Goal: Task Accomplishment & Management: Use online tool/utility

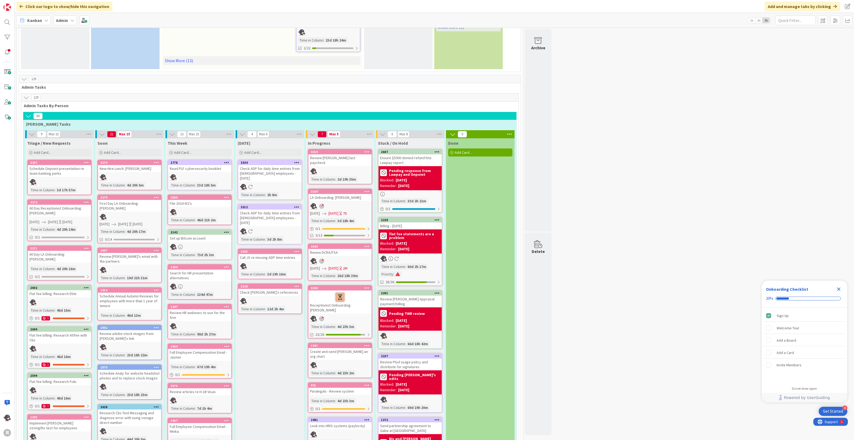
click at [298, 249] on icon at bounding box center [296, 251] width 5 height 4
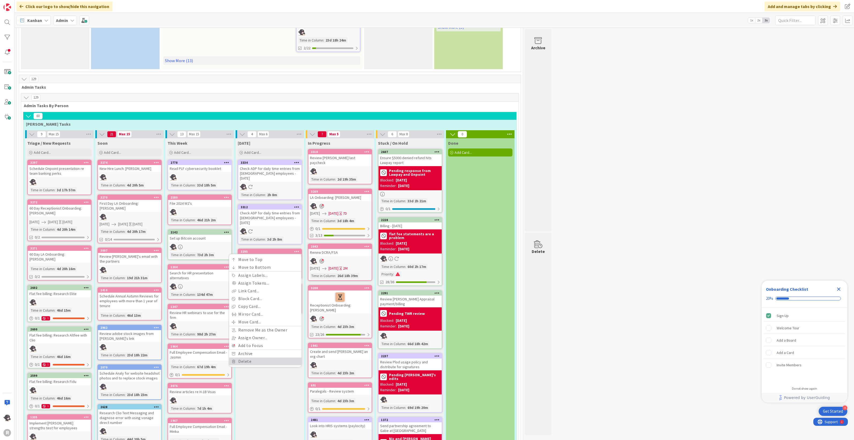
click at [251, 357] on link "Delete" at bounding box center [265, 361] width 72 height 8
click at [240, 274] on button "Delete" at bounding box center [234, 279] width 20 height 10
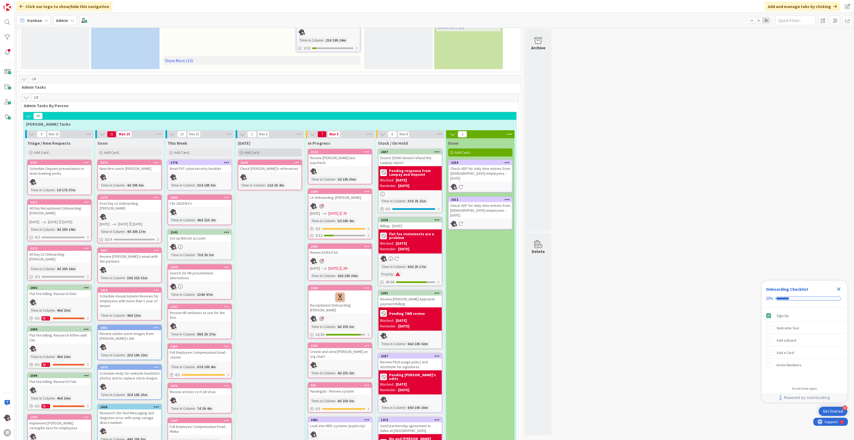
click at [262, 153] on div "Add Card..." at bounding box center [270, 152] width 64 height 8
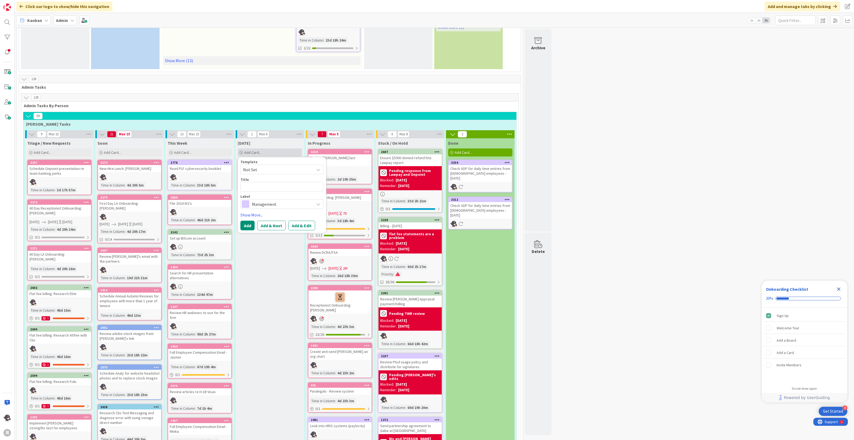
type textarea "x"
type textarea "R"
type textarea "x"
type textarea "Re"
type textarea "x"
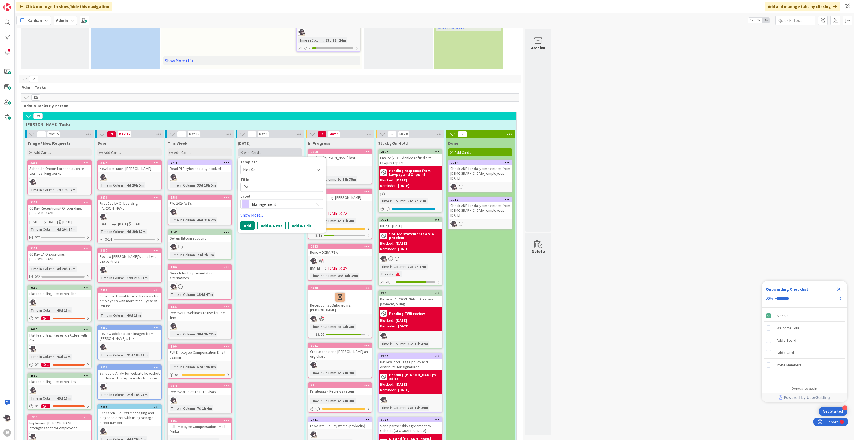
type textarea "Rev"
type textarea "x"
type textarea "Revi"
type textarea "x"
type textarea "Revie"
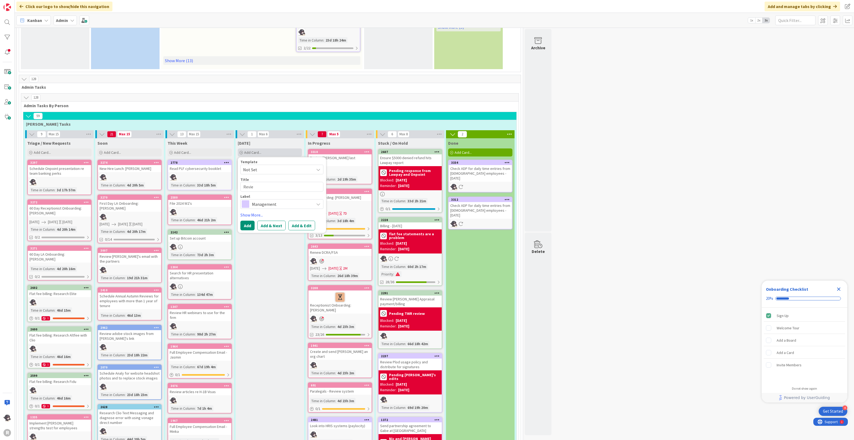
type textarea "x"
type textarea "Review"
type textarea "x"
type textarea "Review"
type textarea "x"
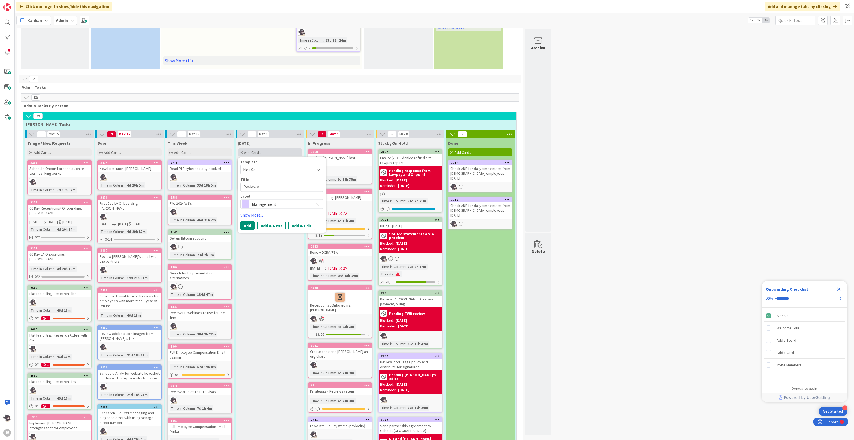
type textarea "Review an"
type textarea "x"
type textarea "Review and"
type textarea "x"
type textarea "Review and"
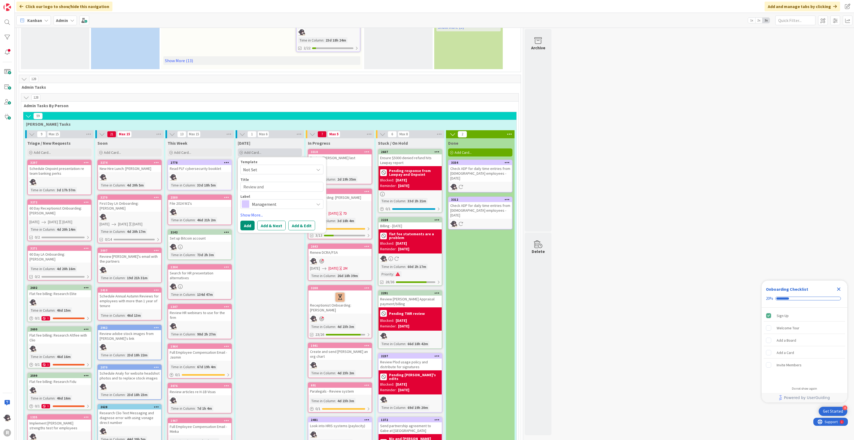
type textarea "x"
type textarea "Review and re"
type textarea "x"
type textarea "Review and resp"
type textarea "x"
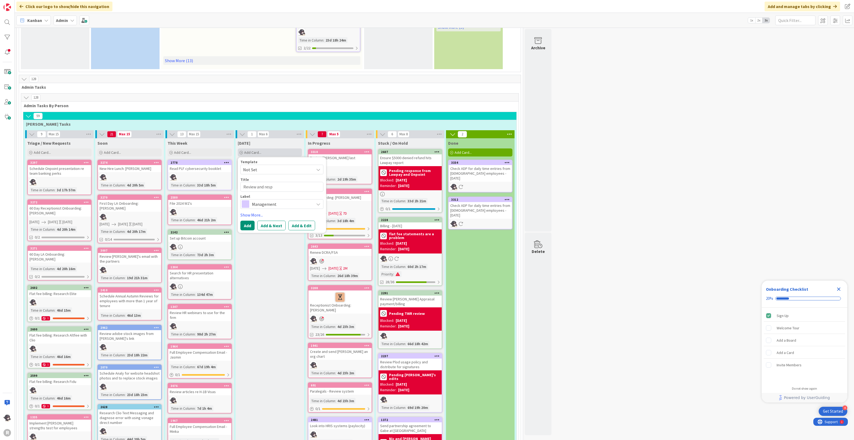
type textarea "Review and respo"
type textarea "x"
type textarea "Review and respon"
type textarea "x"
type textarea "Review and respond"
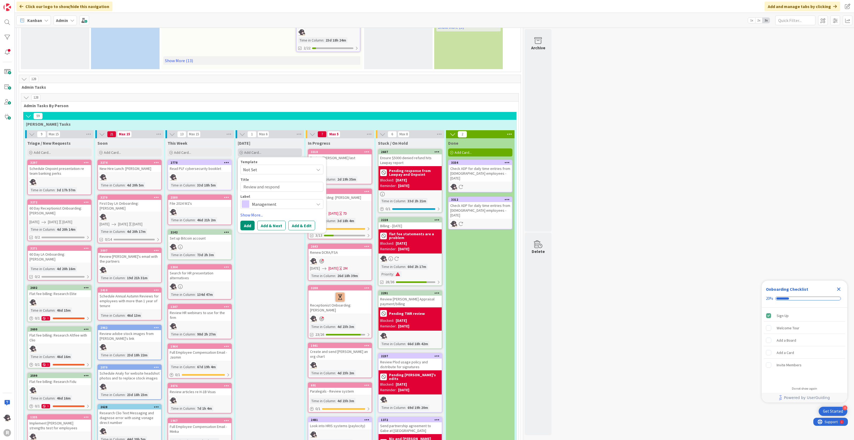
type textarea "x"
type textarea "Review and respond"
type textarea "x"
type textarea "Review and respond t"
type textarea "x"
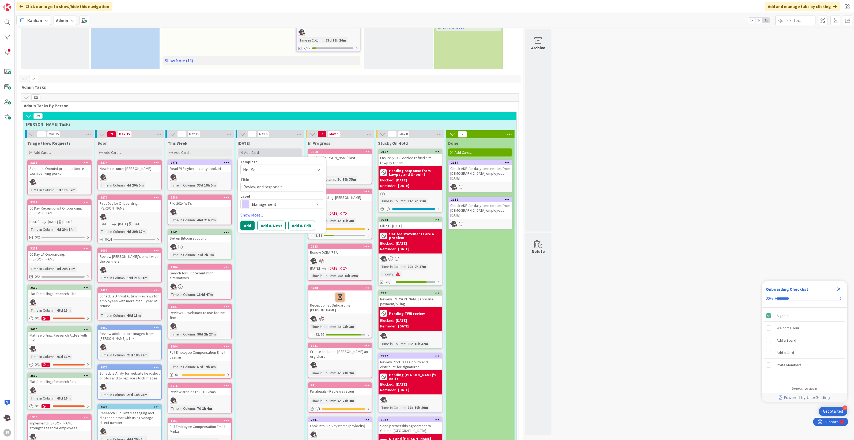
type textarea "Review and respond to"
type textarea "x"
type textarea "Review and respond to"
type textarea "x"
type textarea "Review and respond to T"
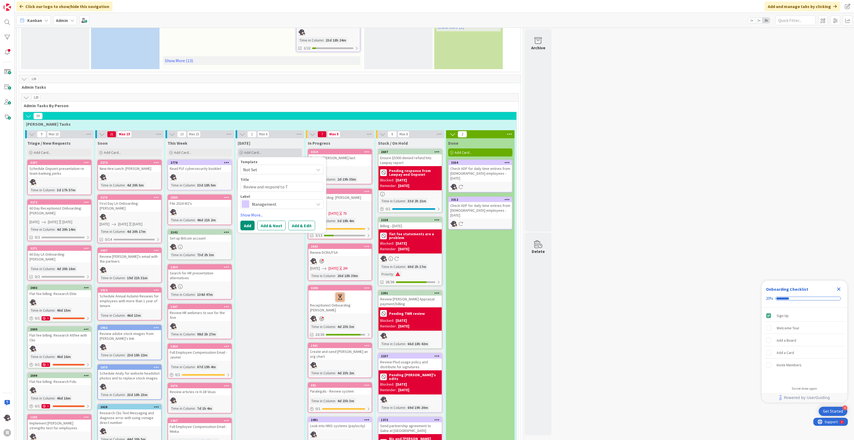
type textarea "x"
type textarea "Review and respond to Tle"
type textarea "x"
type textarea "Review and respond to Tler"
type textarea "x"
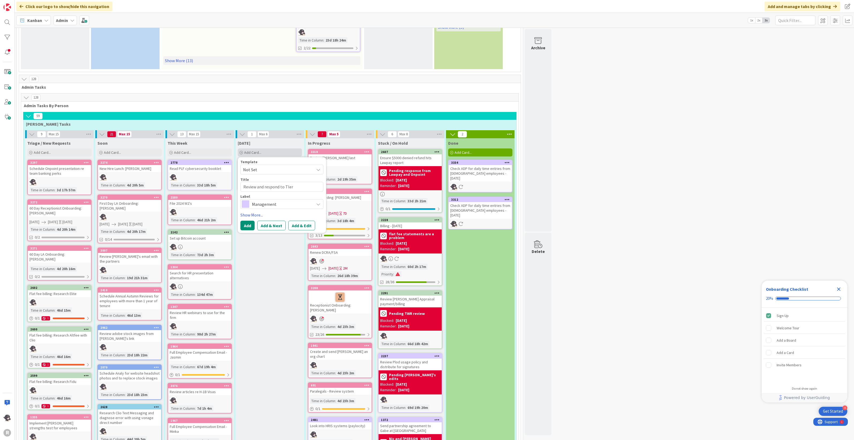
type textarea "Review and respond to [PERSON_NAME]'"
type textarea "x"
type textarea "Review and respond to [PERSON_NAME]'s"
type textarea "x"
type textarea "Review and respond to [PERSON_NAME]'s"
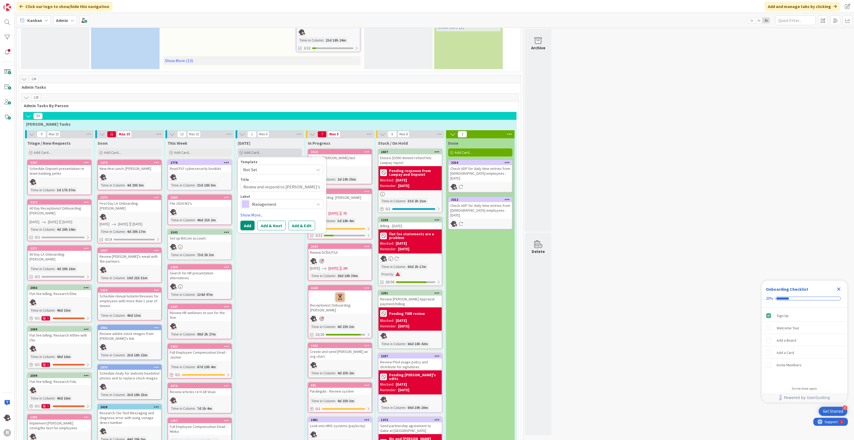
type textarea "x"
type textarea "Review and respond to [PERSON_NAME]'s"
type textarea "x"
type textarea "Review and respond to [PERSON_NAME]'"
type textarea "x"
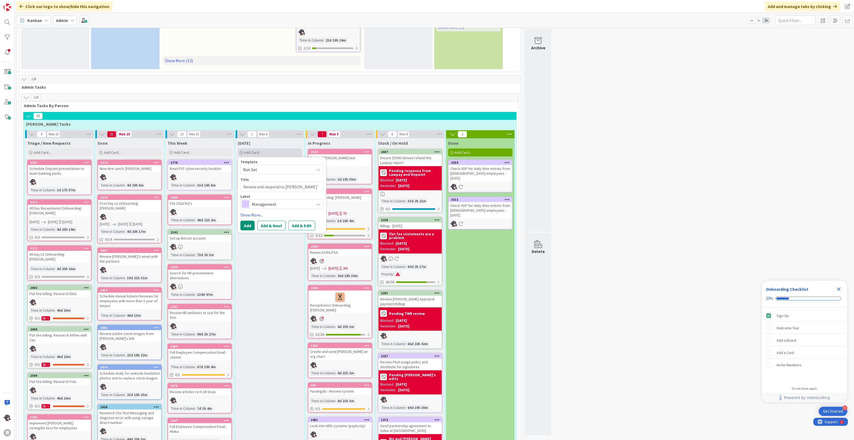
type textarea "Review and respond to Tler"
type textarea "x"
type textarea "Review and respond to Tle"
type textarea "x"
type textarea "Review and respond to Tl"
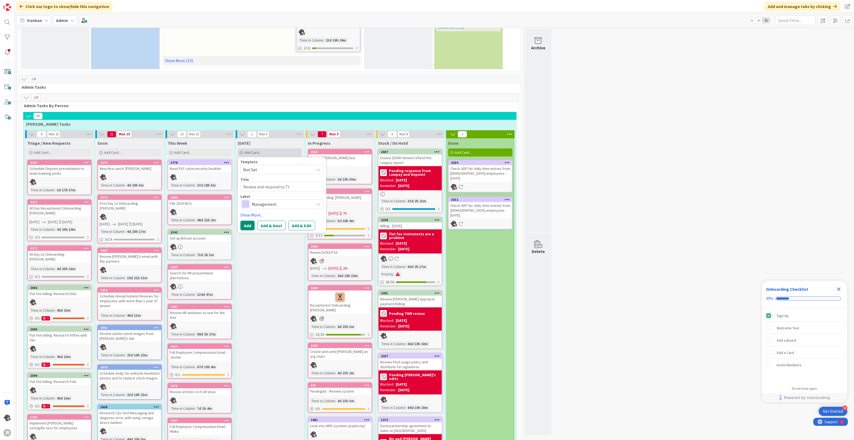
type textarea "x"
type textarea "Review and respond to T"
type textarea "x"
type textarea "Review and respond to Tu"
type textarea "x"
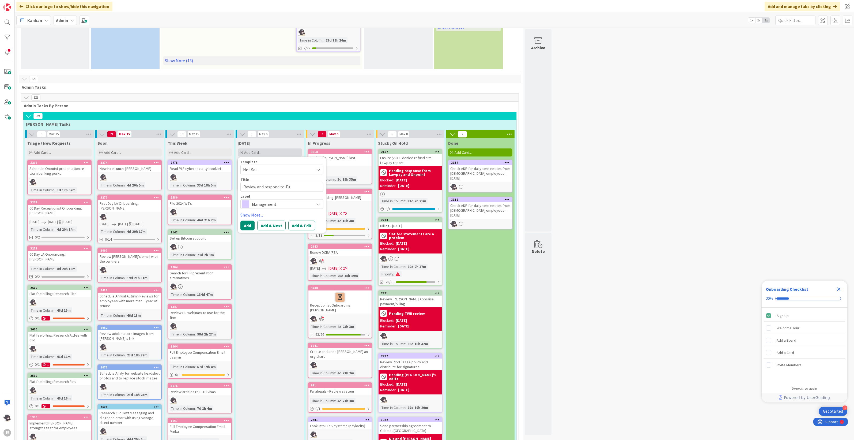
type textarea "Review and respond to T"
type textarea "x"
type textarea "Review and respond to [PERSON_NAME]"
type textarea "x"
type textarea "Review and respond to Tyl"
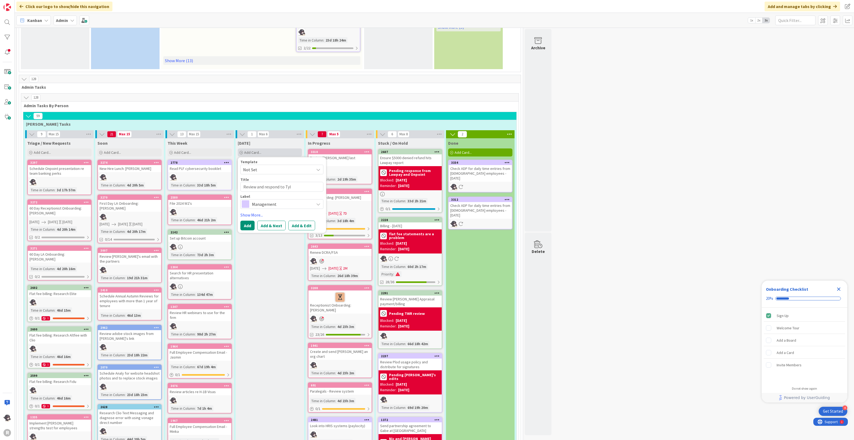
type textarea "x"
type textarea "Review and respond to [PERSON_NAME]"
type textarea "x"
type textarea "Review and respond to [PERSON_NAME];"
type textarea "x"
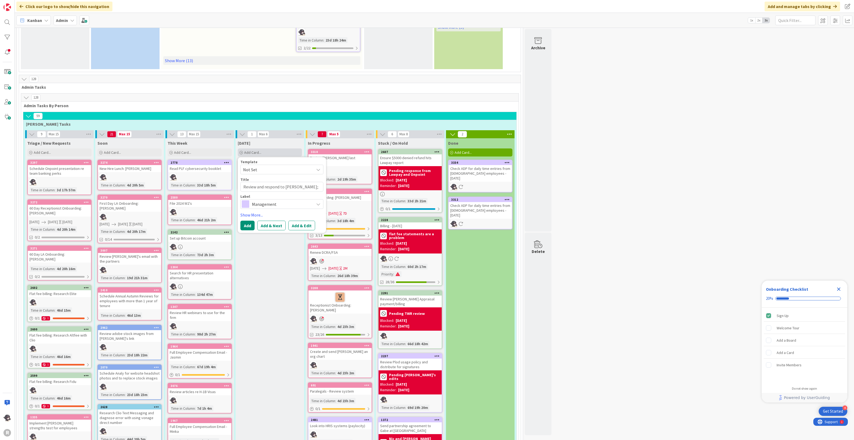
type textarea "Review and respond to [PERSON_NAME];'"
type textarea "x"
type textarea "Review and respond to [PERSON_NAME];'s"
type textarea "x"
type textarea "Review and respond to [PERSON_NAME];'"
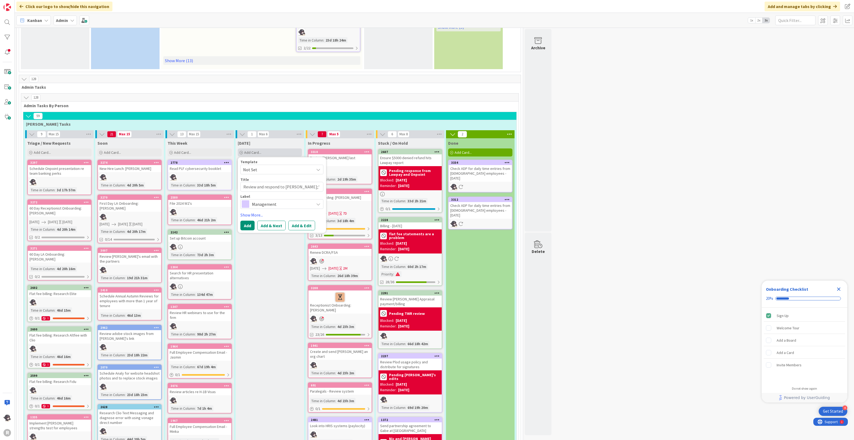
type textarea "x"
type textarea "Review and respond to [PERSON_NAME];"
type textarea "x"
type textarea "Review and respond to [PERSON_NAME]"
type textarea "x"
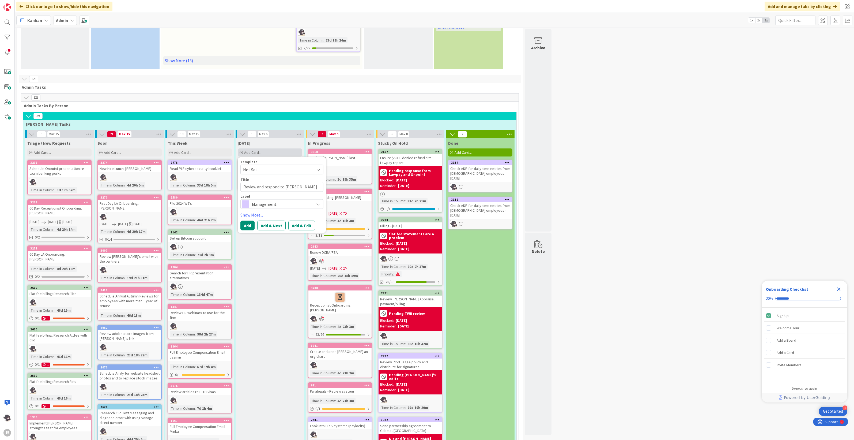
type textarea "Review and respond to [PERSON_NAME]'"
type textarea "x"
type textarea "Review and respond to [PERSON_NAME]"
type textarea "x"
type textarea "Review and respond to [PERSON_NAME] s"
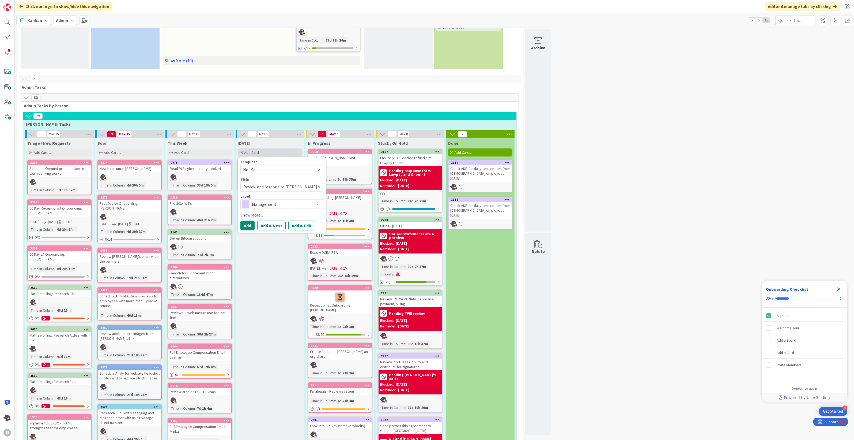
type textarea "x"
type textarea "Review and respond to [PERSON_NAME] sho"
type textarea "x"
type textarea "Review and respond to [PERSON_NAME] [PERSON_NAME]"
type textarea "x"
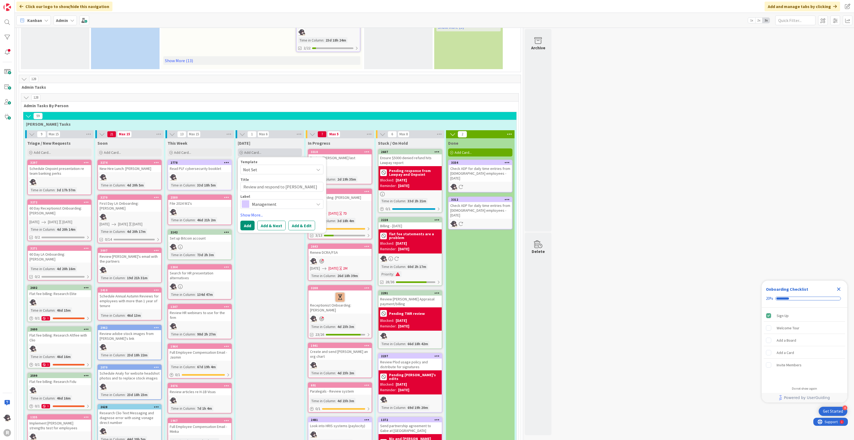
type textarea "Review and respond to [PERSON_NAME] short"
type textarea "x"
type textarea "Review and respond to [PERSON_NAME] short"
type textarea "x"
type textarea "Review and respond to [PERSON_NAME] short p"
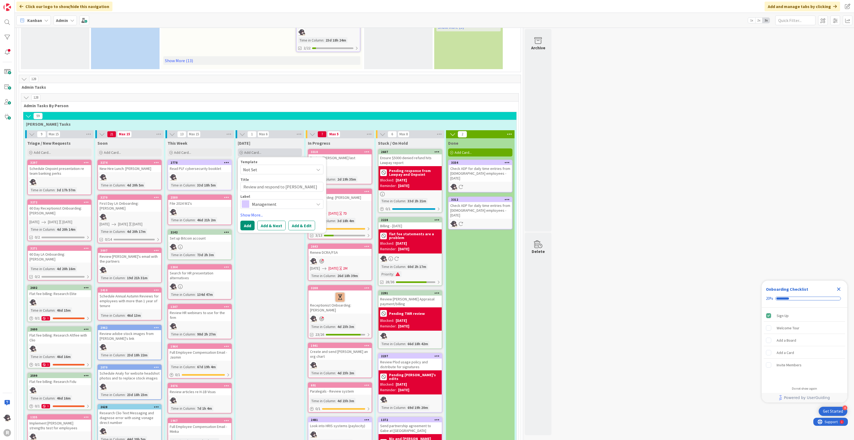
type textarea "x"
type textarea "Review and respond to [PERSON_NAME] short pa"
type textarea "x"
type textarea "Review and respond to [PERSON_NAME] short pay"
type textarea "x"
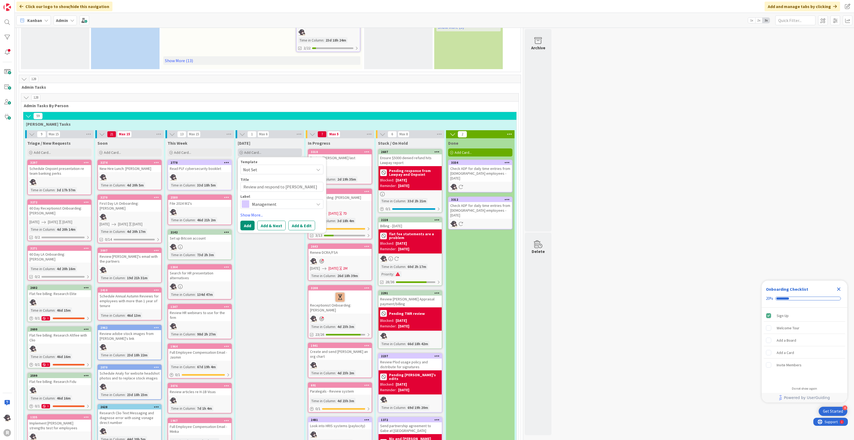
type textarea "Review and respond to [PERSON_NAME] short pay"
type textarea "x"
type textarea "Review and respond to [PERSON_NAME] short pay e"
type textarea "x"
type textarea "Review and respond to [PERSON_NAME] short pay em"
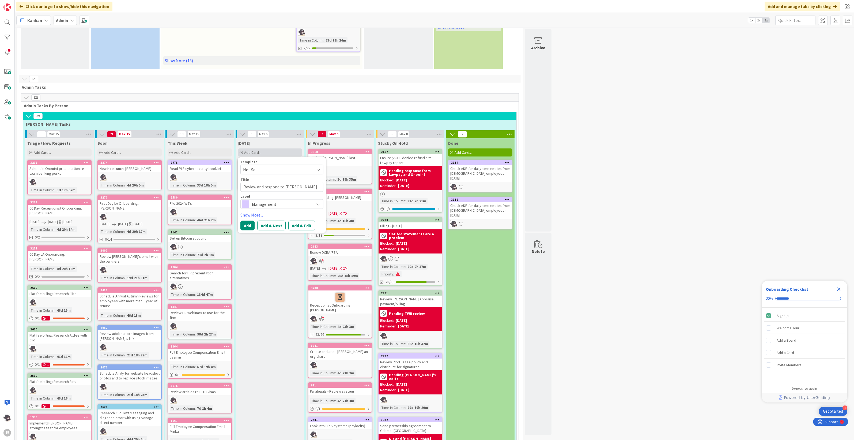
type textarea "x"
type textarea "Review and respond to [PERSON_NAME] short pay [PERSON_NAME]"
type textarea "x"
type textarea "Review and respond to [PERSON_NAME] short pay emai"
type textarea "x"
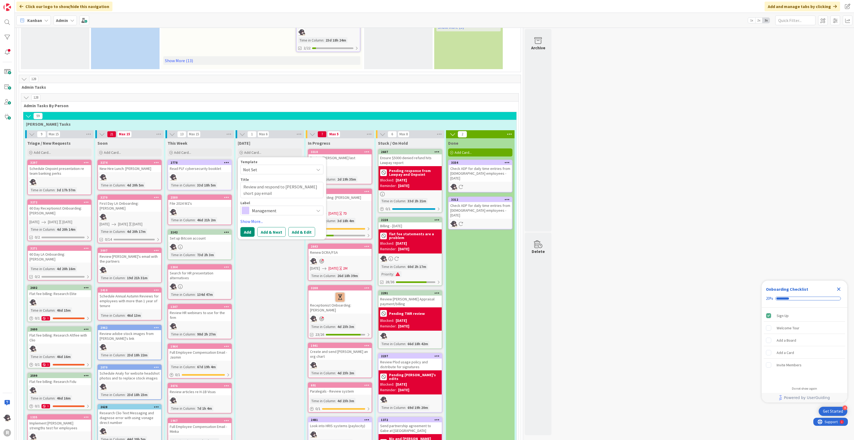
type textarea "Review and respond to [PERSON_NAME] short pay email"
click at [260, 207] on span "Management" at bounding box center [281, 209] width 59 height 7
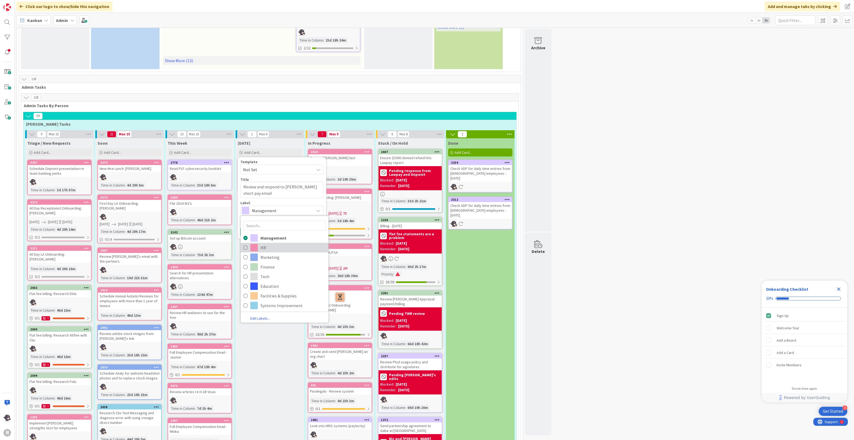
click at [264, 244] on span "HR" at bounding box center [292, 247] width 65 height 8
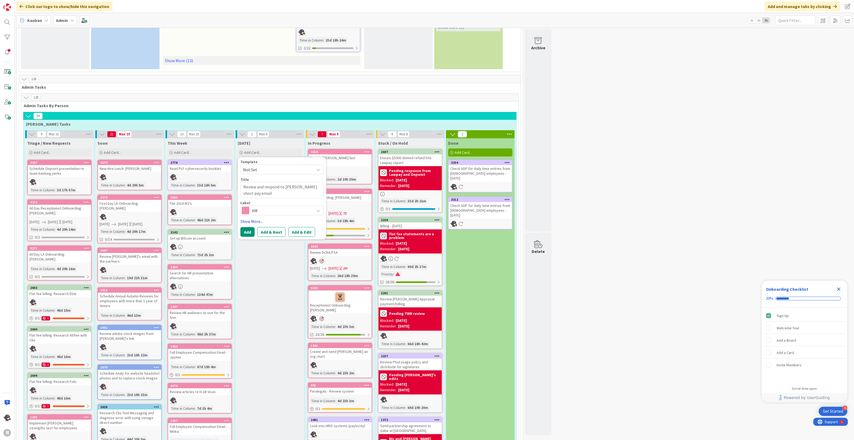
click at [254, 218] on link "Show More..." at bounding box center [281, 221] width 83 height 6
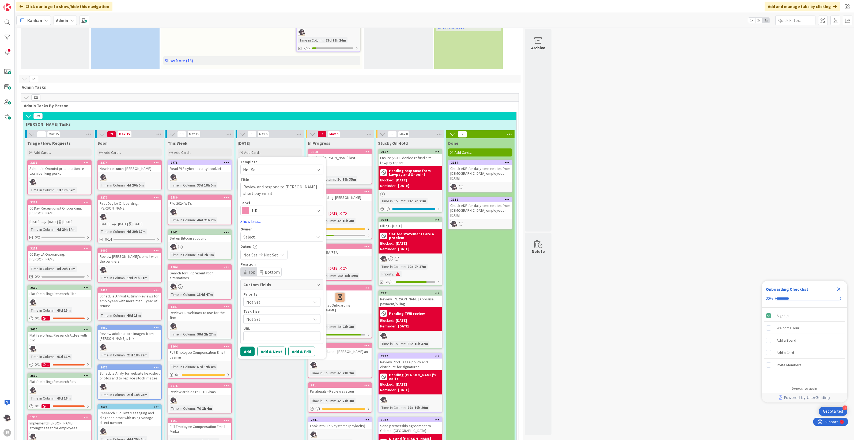
click at [255, 240] on div "Template Not Set Title 45 / 128 Review and respond to [PERSON_NAME] short pay e…" at bounding box center [281, 258] width 83 height 196
click at [257, 235] on span "Select..." at bounding box center [250, 236] width 14 height 6
click at [267, 271] on span "[PERSON_NAME]" at bounding box center [274, 271] width 26 height 8
type textarea "x"
click at [248, 349] on button "Add" at bounding box center [247, 351] width 14 height 10
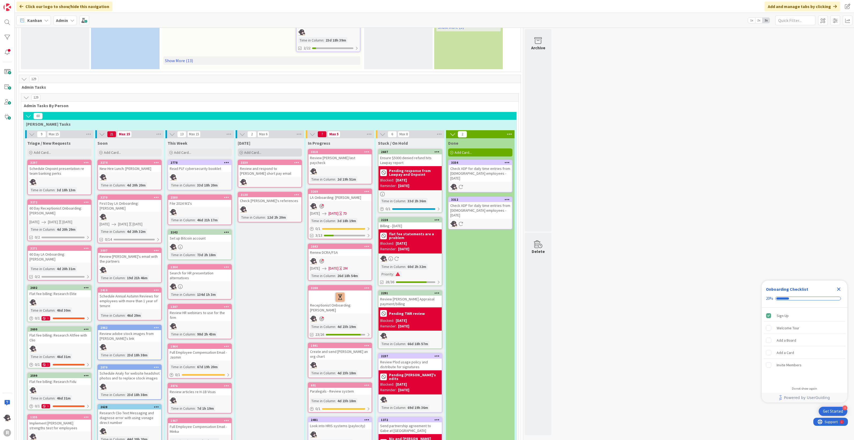
click at [277, 152] on div "Add Card..." at bounding box center [270, 152] width 64 height 8
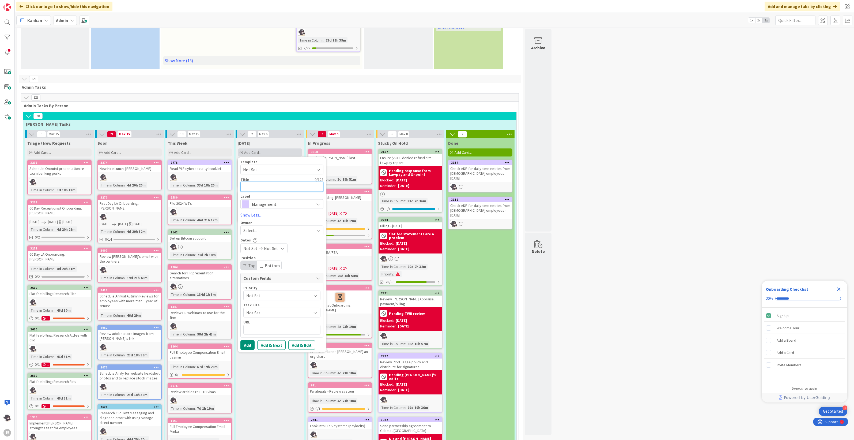
type textarea "x"
type textarea "M"
type textarea "x"
type textarea "Me"
type textarea "x"
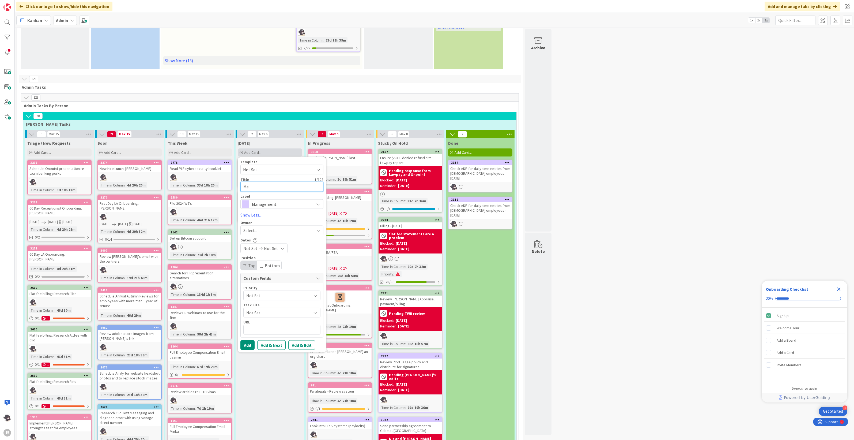
type textarea "Met"
type textarea "x"
type textarea "Me"
type textarea "x"
type textarea "Mee"
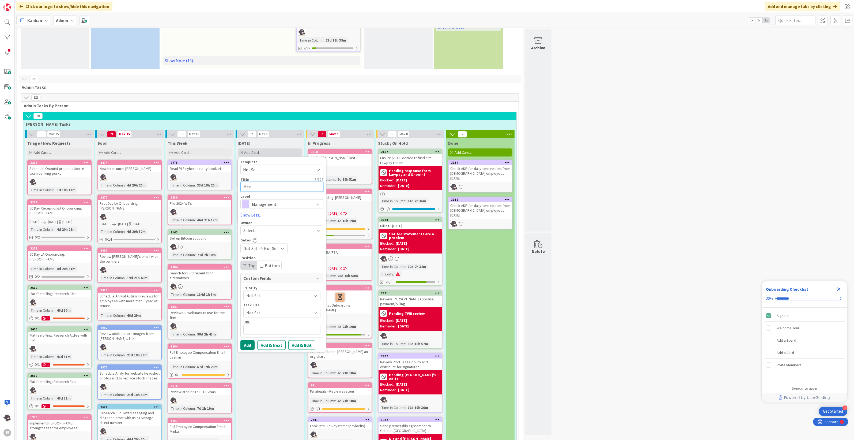
type textarea "x"
type textarea "Meet"
type textarea "x"
type textarea "Meet"
type textarea "x"
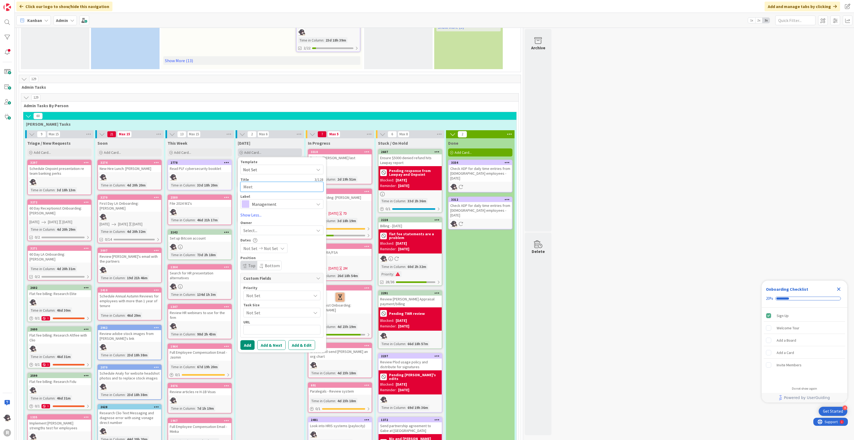
type textarea "Meet w"
type textarea "x"
type textarea "Meet [PERSON_NAME]"
type textarea "x"
type textarea "Meet [PERSON_NAME]"
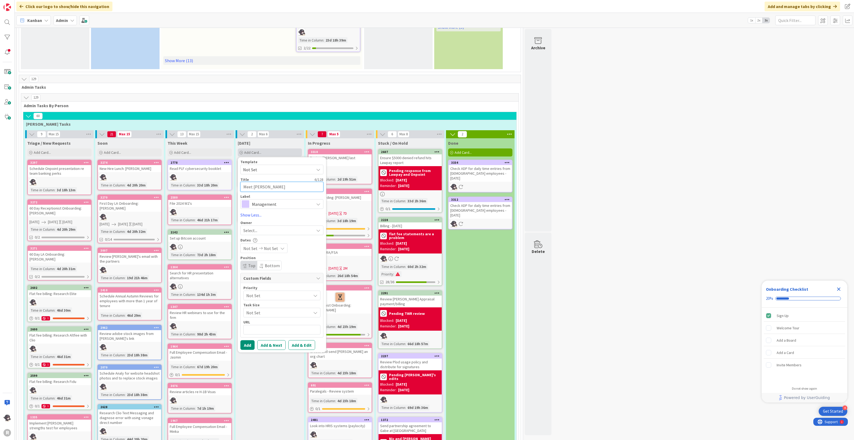
type textarea "x"
type textarea "Meet with"
type textarea "x"
type textarea "Meet with"
type textarea "x"
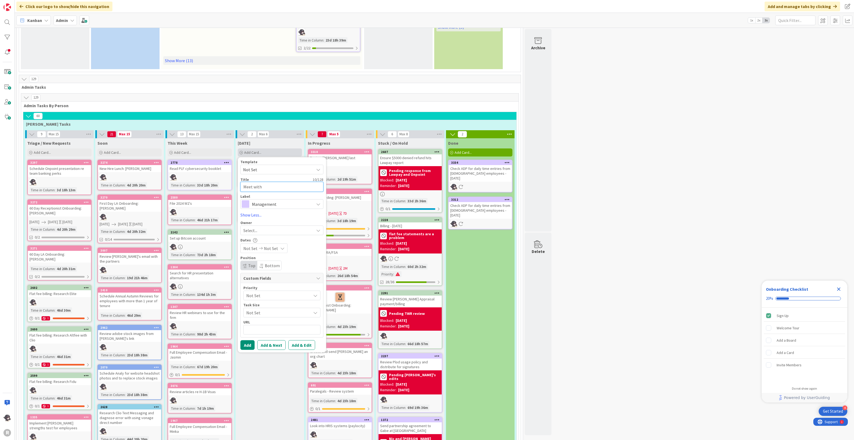
type textarea "Meet with"
type textarea "x"
type textarea "Meet [PERSON_NAME]"
type textarea "x"
type textarea "Meet [PERSON_NAME]"
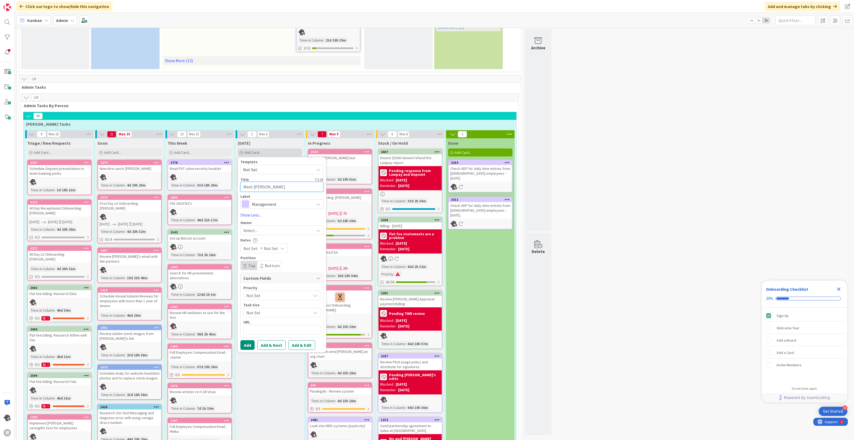
type textarea "x"
type textarea "Meet w"
type textarea "x"
type textarea "Meet"
type textarea "x"
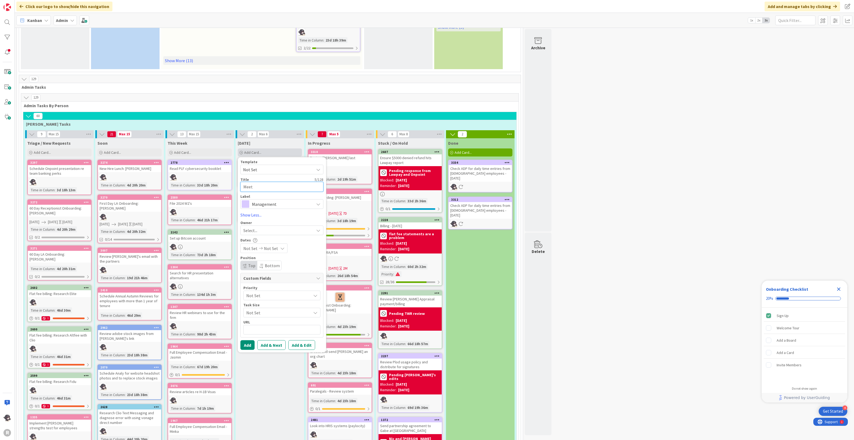
type textarea "Meet"
type textarea "x"
type textarea "Meeti"
type textarea "x"
type textarea "Meetin"
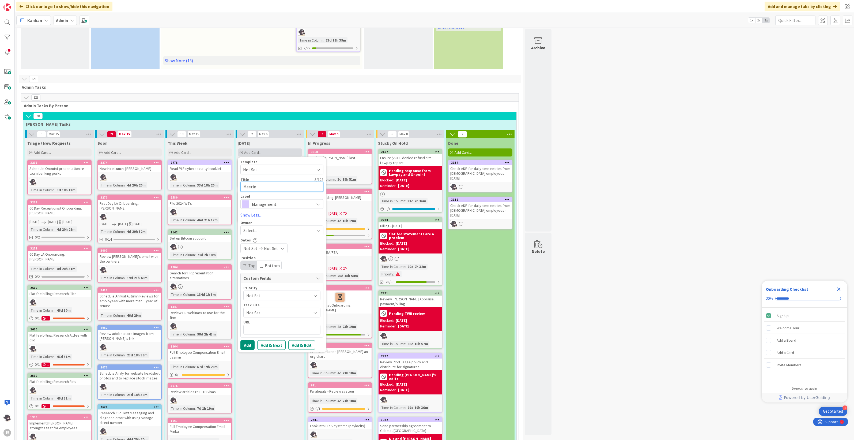
type textarea "x"
type textarea "Meeting"
type textarea "x"
type textarea "Meeting"
type textarea "x"
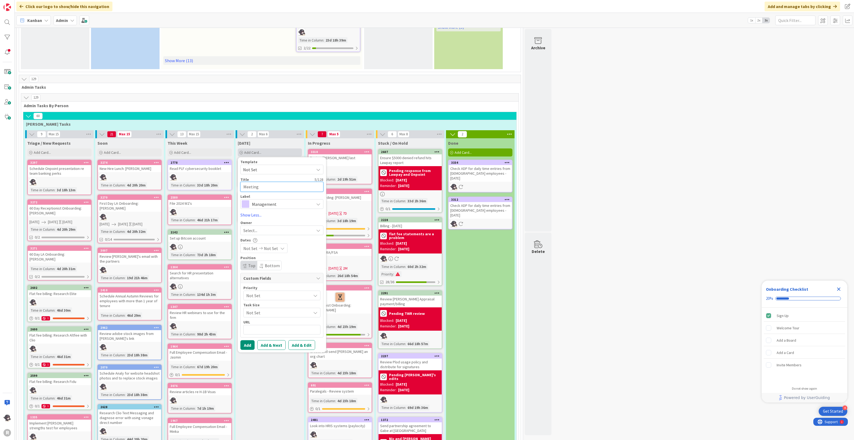
type textarea "Meeting w"
type textarea "x"
type textarea "Meeting wi"
type textarea "x"
type textarea "Meeting wit"
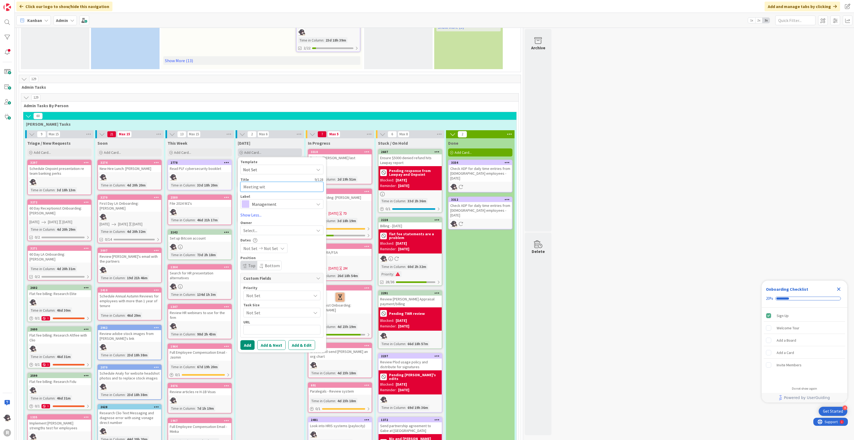
type textarea "x"
type textarea "Meeting with"
type textarea "x"
type textarea "Meeting with T"
type textarea "x"
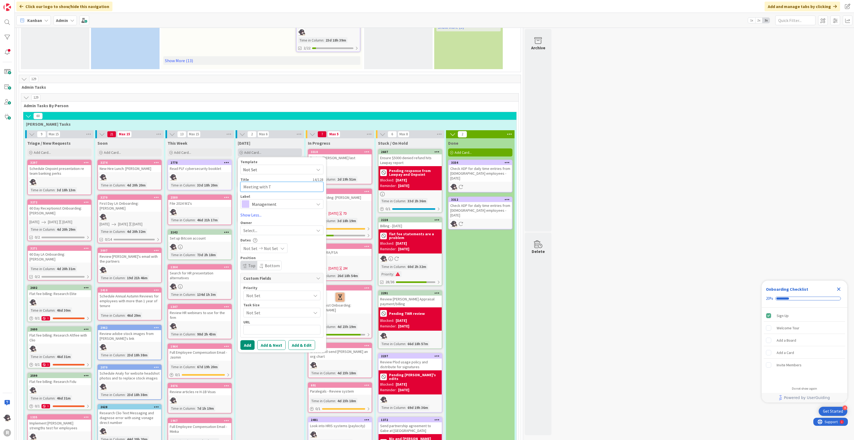
type textarea "Meeting with [PERSON_NAME]"
type textarea "x"
type textarea "Meeting with Tyl"
type textarea "x"
type textarea "Meeting with [PERSON_NAME]"
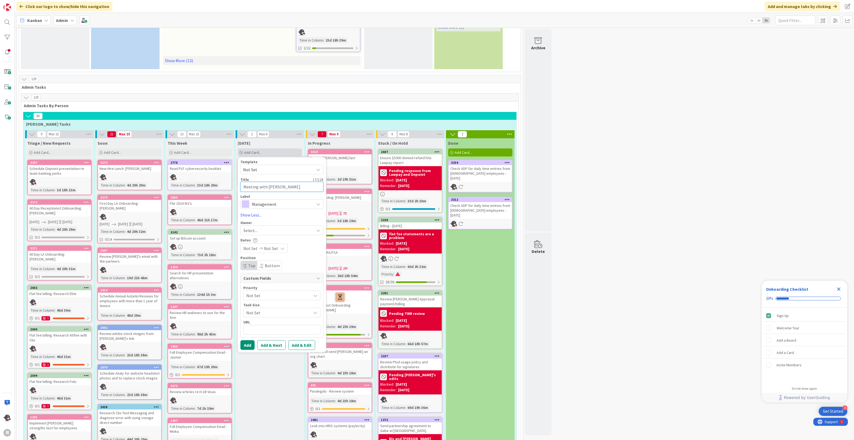
type textarea "x"
type textarea "Meeting with [PERSON_NAME]"
type textarea "x"
type textarea "Meeting with [PERSON_NAME]"
type textarea "x"
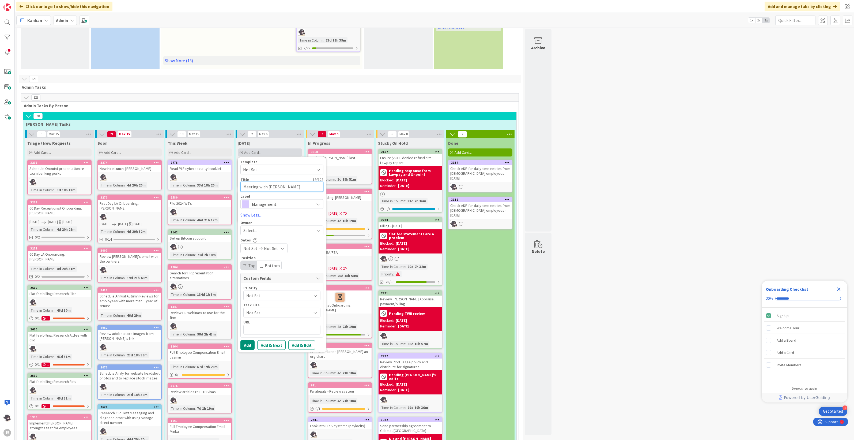
type textarea "Meeting with [PERSON_NAME]"
type textarea "x"
type textarea "Meeting with [PERSON_NAME] re"
type textarea "x"
type textarea "Meeting with [PERSON_NAME] re"
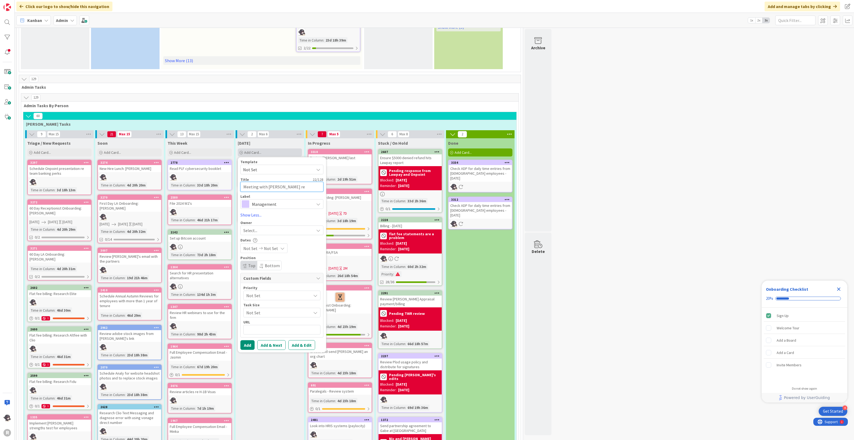
type textarea "x"
type textarea "Meeting with [PERSON_NAME] re P"
type textarea "x"
type textarea "Meeting with [PERSON_NAME] re PT"
type textarea "x"
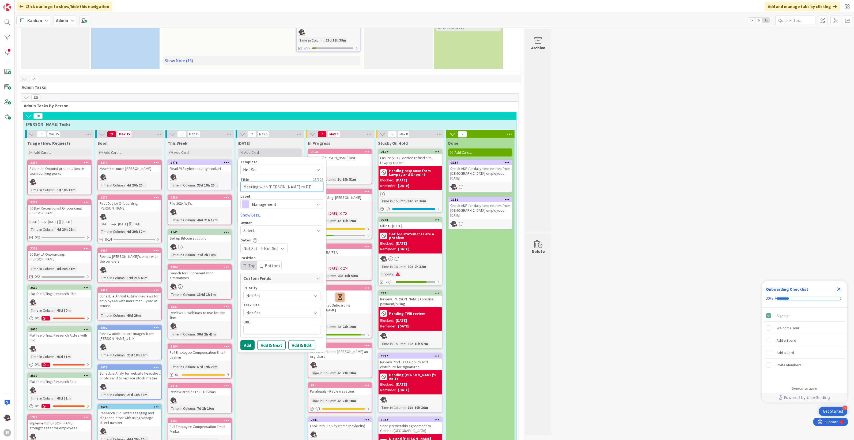
type textarea "Meeting with [PERSON_NAME] re PTO"
type textarea "x"
type textarea "Meeting with [PERSON_NAME] re PTO/"
type textarea "x"
type textarea "Meeting with [PERSON_NAME] re PTO/s"
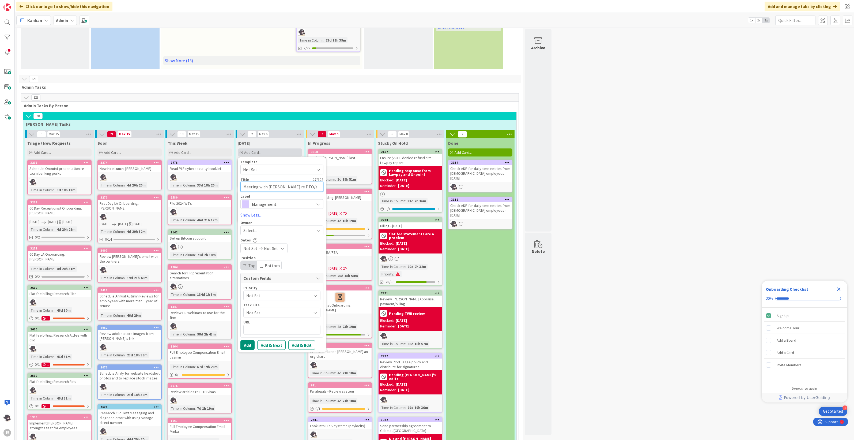
type textarea "x"
type textarea "Meeting with [PERSON_NAME] re PTO/sh"
click at [262, 200] on span "Management" at bounding box center [281, 203] width 59 height 7
click at [266, 240] on span "HR" at bounding box center [292, 241] width 65 height 8
click at [260, 228] on div "Select..." at bounding box center [278, 230] width 71 height 6
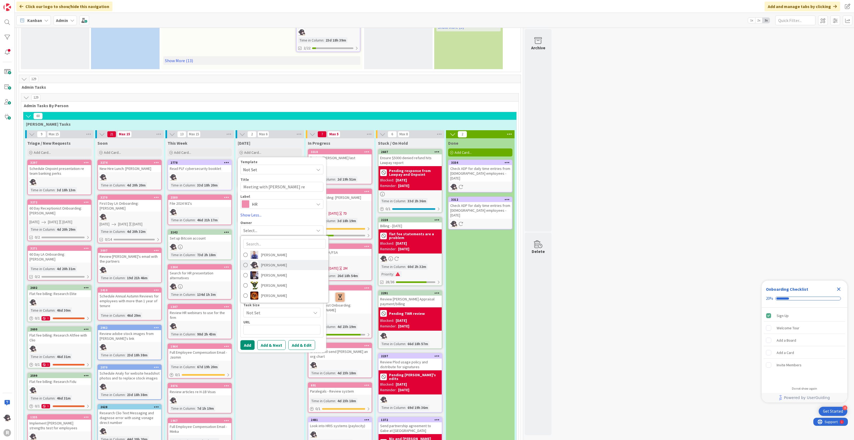
click at [270, 262] on span "[PERSON_NAME]" at bounding box center [274, 265] width 26 height 8
click at [248, 343] on button "Add" at bounding box center [247, 345] width 14 height 10
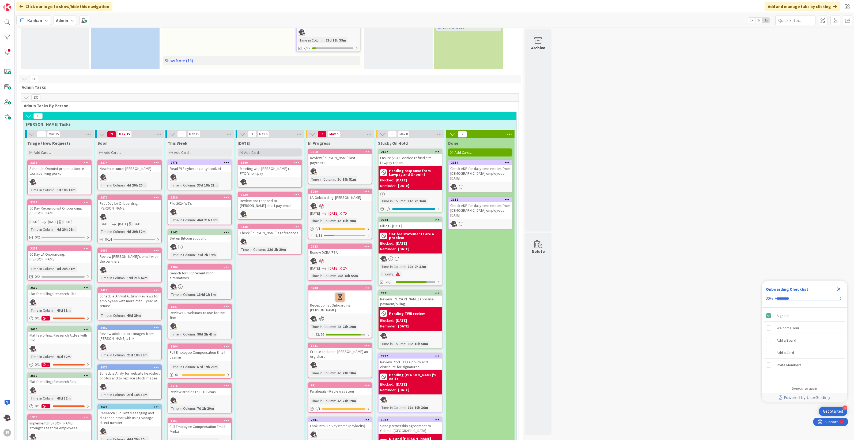
click at [279, 152] on div "Add Card..." at bounding box center [270, 152] width 64 height 8
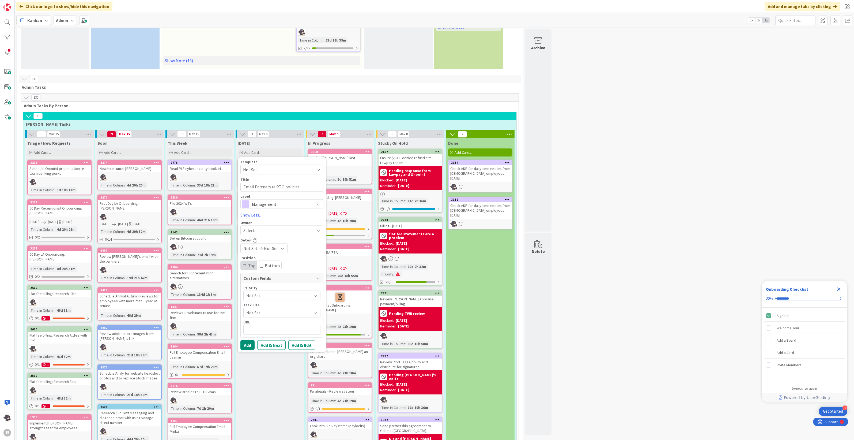
click at [254, 229] on span "Select..." at bounding box center [250, 230] width 14 height 6
click at [263, 264] on span "[PERSON_NAME]" at bounding box center [274, 265] width 26 height 8
click at [282, 202] on span "Management" at bounding box center [281, 203] width 59 height 7
click at [261, 240] on span "HR" at bounding box center [292, 241] width 65 height 8
click at [252, 342] on button "Add" at bounding box center [247, 345] width 14 height 10
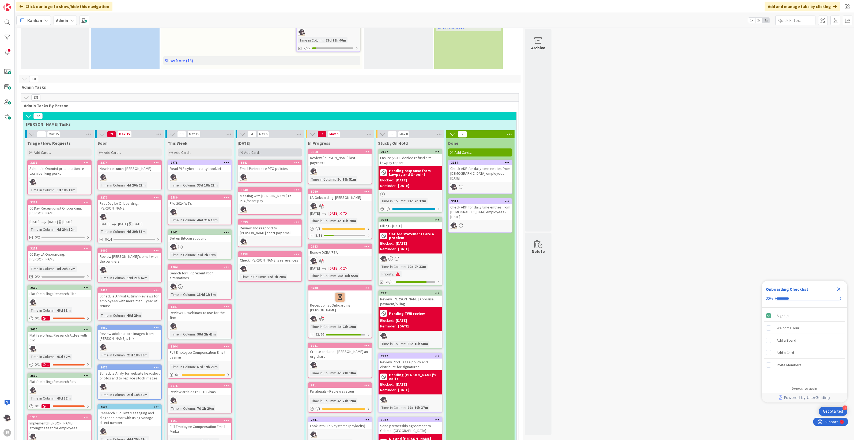
click at [264, 151] on div "Add Card..." at bounding box center [270, 152] width 64 height 8
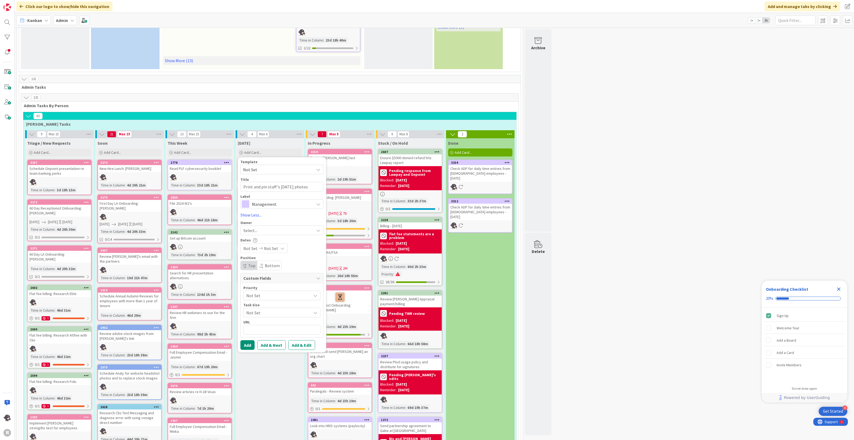
click at [276, 201] on span "Management" at bounding box center [281, 203] width 59 height 7
click at [260, 239] on link "HR" at bounding box center [285, 241] width 88 height 10
click at [249, 229] on span "Select..." at bounding box center [250, 230] width 14 height 6
click at [272, 271] on span "[PERSON_NAME]" at bounding box center [274, 275] width 26 height 8
click at [270, 230] on span "[PERSON_NAME]" at bounding box center [268, 230] width 32 height 6
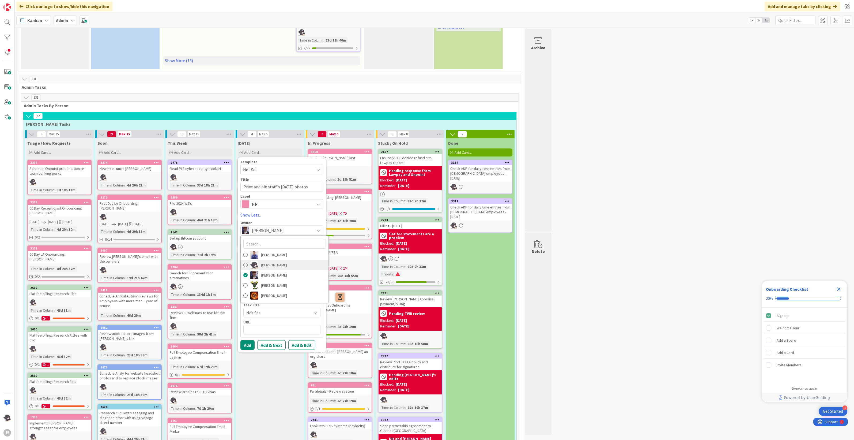
click at [267, 262] on span "[PERSON_NAME]" at bounding box center [274, 265] width 26 height 8
click at [244, 343] on button "Add" at bounding box center [247, 345] width 14 height 10
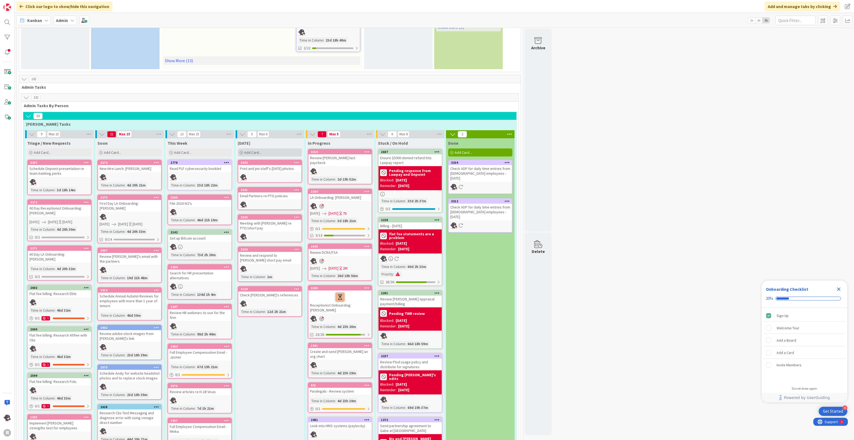
click at [261, 154] on div "Add Card..." at bounding box center [270, 152] width 64 height 8
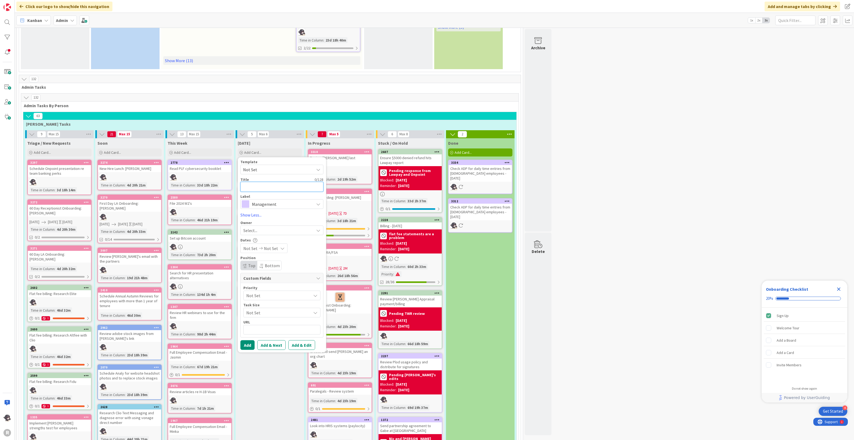
click at [266, 184] on textarea at bounding box center [281, 187] width 83 height 10
click at [266, 204] on span "Management" at bounding box center [281, 203] width 59 height 7
click at [260, 206] on span "Management" at bounding box center [281, 203] width 59 height 7
click at [254, 227] on span "Select..." at bounding box center [250, 230] width 14 height 6
click at [269, 263] on span "[PERSON_NAME]" at bounding box center [274, 265] width 26 height 8
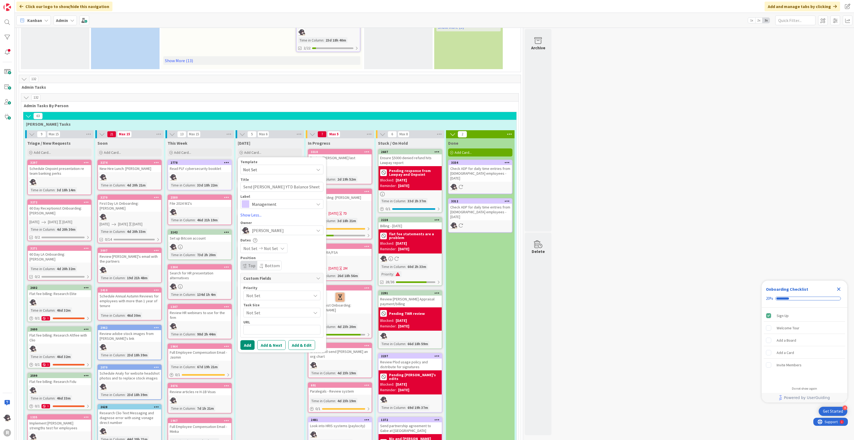
click at [281, 201] on span "Management" at bounding box center [281, 203] width 59 height 7
click at [275, 260] on span "Finance" at bounding box center [292, 260] width 65 height 8
click at [249, 346] on button "Add" at bounding box center [247, 345] width 14 height 10
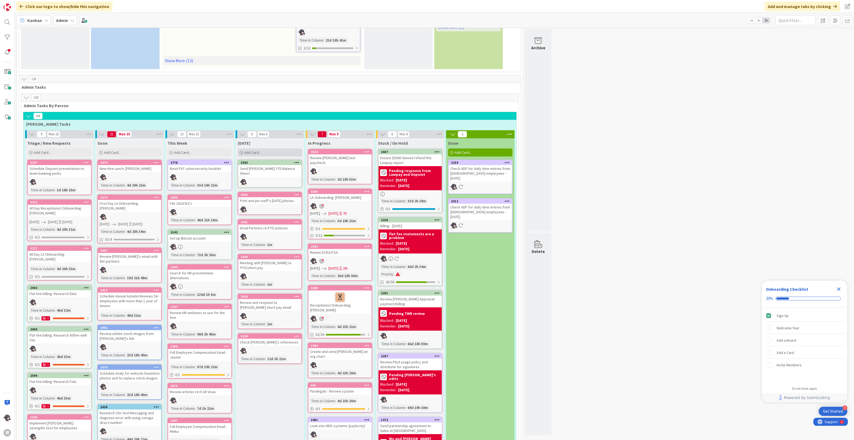
click at [246, 150] on span "Add Card..." at bounding box center [252, 152] width 17 height 5
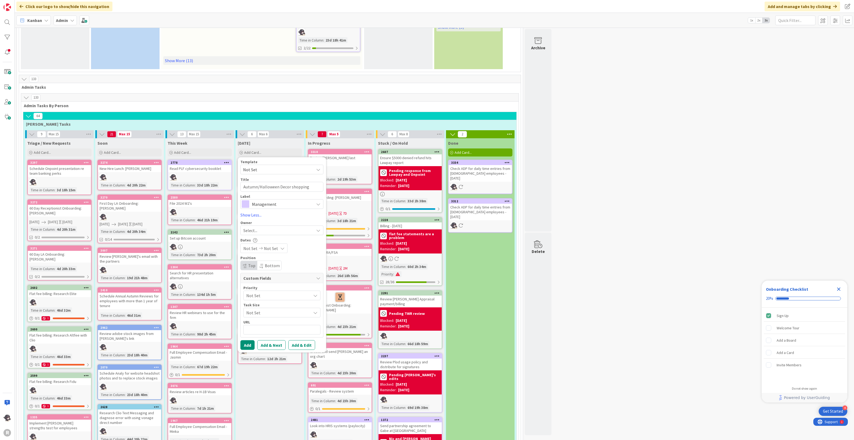
click at [276, 200] on span "Management" at bounding box center [281, 203] width 59 height 7
click at [283, 231] on span "Management" at bounding box center [292, 231] width 65 height 8
click at [267, 229] on div "Select..." at bounding box center [278, 230] width 71 height 6
click at [273, 262] on span "[PERSON_NAME]" at bounding box center [274, 265] width 26 height 8
click at [248, 345] on button "Add" at bounding box center [247, 345] width 14 height 10
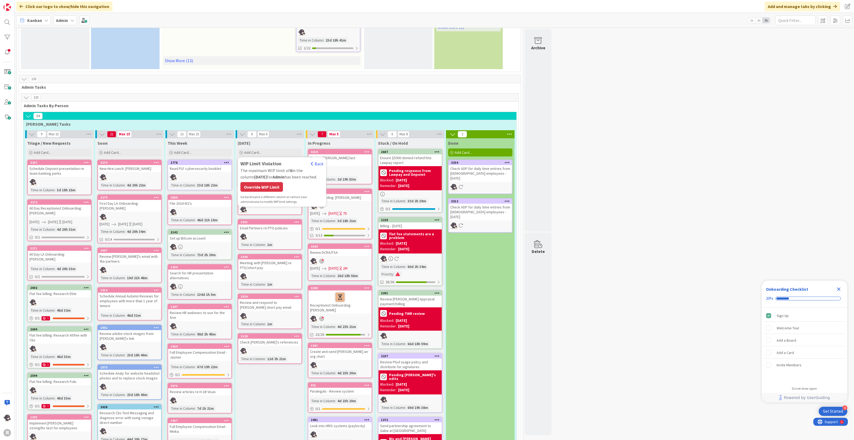
click at [262, 184] on div "Override WIP Limit" at bounding box center [261, 187] width 43 height 10
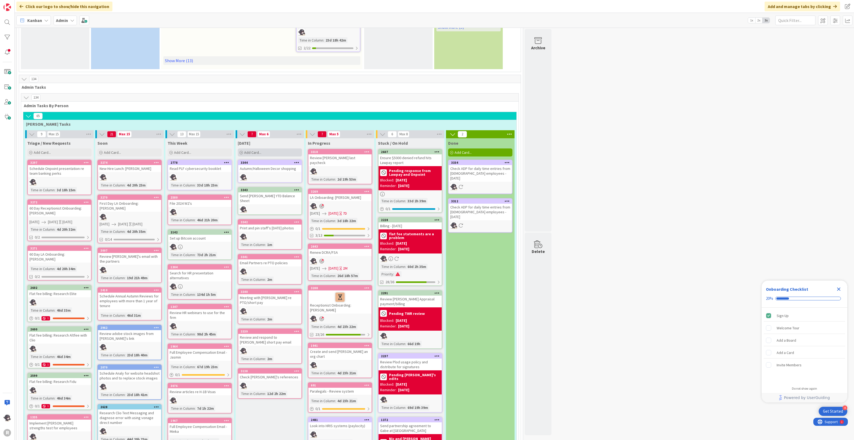
click at [264, 151] on div "Add Card..." at bounding box center [270, 152] width 64 height 8
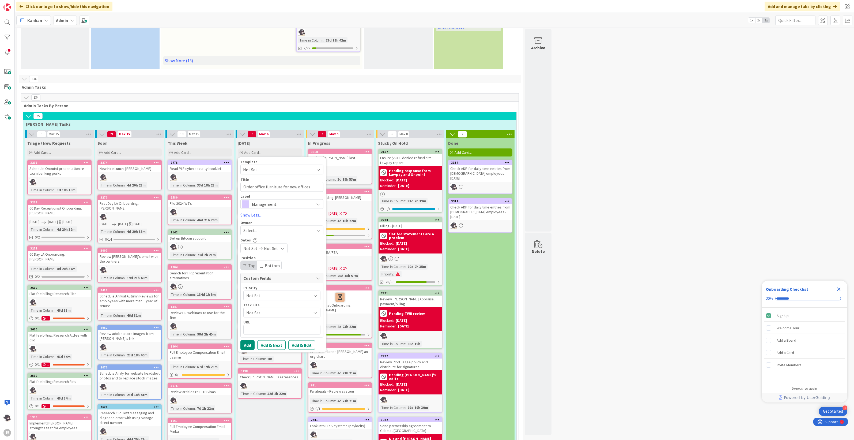
click at [271, 227] on div "Select..." at bounding box center [278, 230] width 71 height 6
click at [271, 263] on span "[PERSON_NAME]" at bounding box center [274, 265] width 26 height 8
click at [248, 343] on button "Add" at bounding box center [247, 345] width 14 height 10
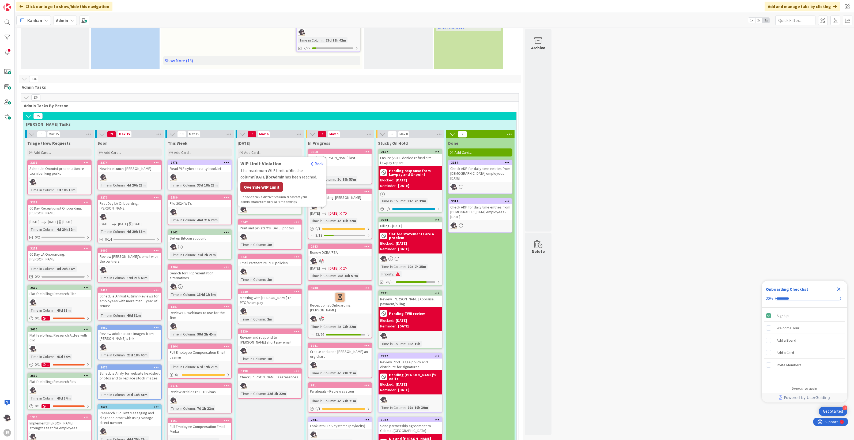
click at [260, 185] on div "Override WIP Limit" at bounding box center [261, 187] width 43 height 10
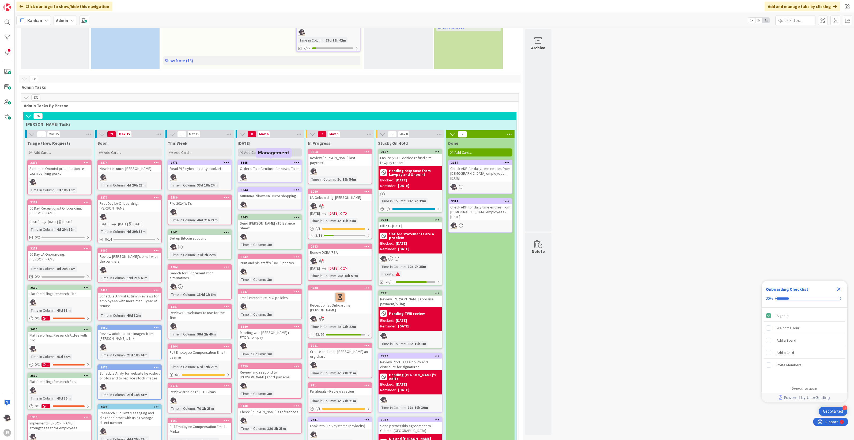
click at [272, 150] on div "Add Card..." at bounding box center [270, 152] width 64 height 8
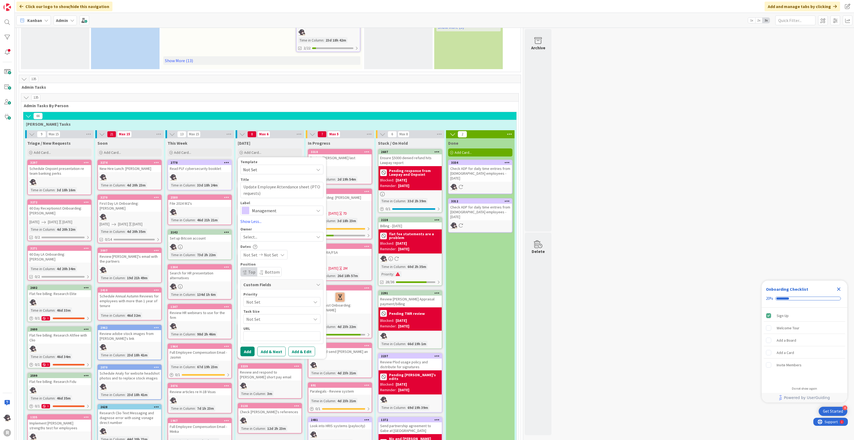
click at [267, 208] on span "Management" at bounding box center [281, 209] width 59 height 7
click at [260, 244] on link "HR" at bounding box center [285, 248] width 88 height 10
click at [260, 233] on div "Select..." at bounding box center [278, 236] width 71 height 6
click at [274, 270] on span "[PERSON_NAME]" at bounding box center [274, 271] width 26 height 8
click at [248, 355] on div "Template Not Set Title 47 / 128 Update Employee Attendance sheet (PTO requests)…" at bounding box center [282, 258] width 88 height 202
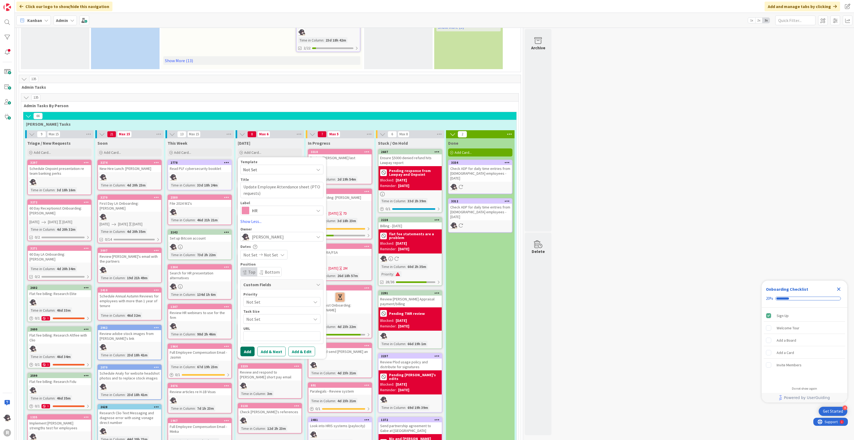
click at [250, 351] on button "Add" at bounding box center [247, 351] width 14 height 10
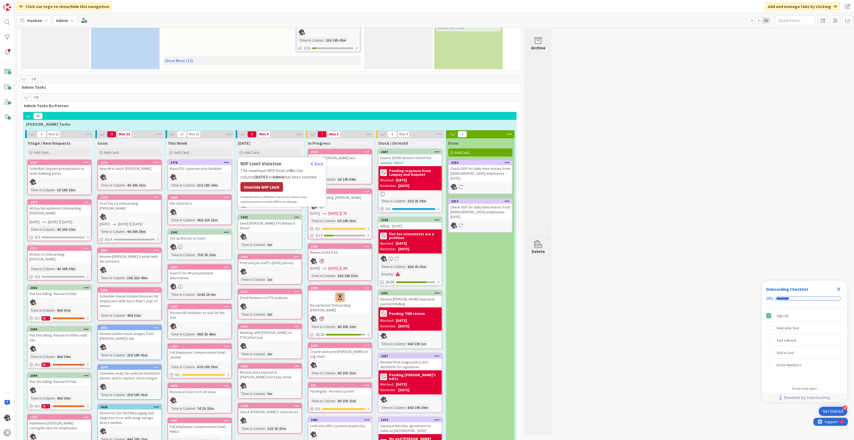
click at [266, 183] on div "Override WIP Limit" at bounding box center [261, 187] width 43 height 10
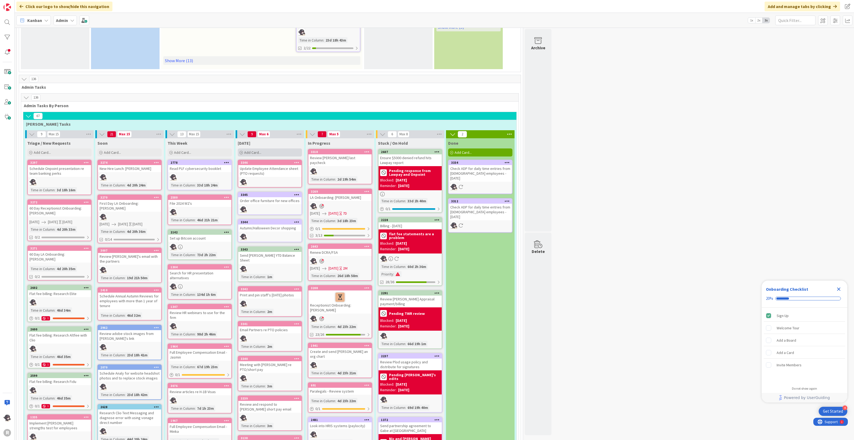
click at [283, 150] on div "Add Card..." at bounding box center [270, 152] width 64 height 8
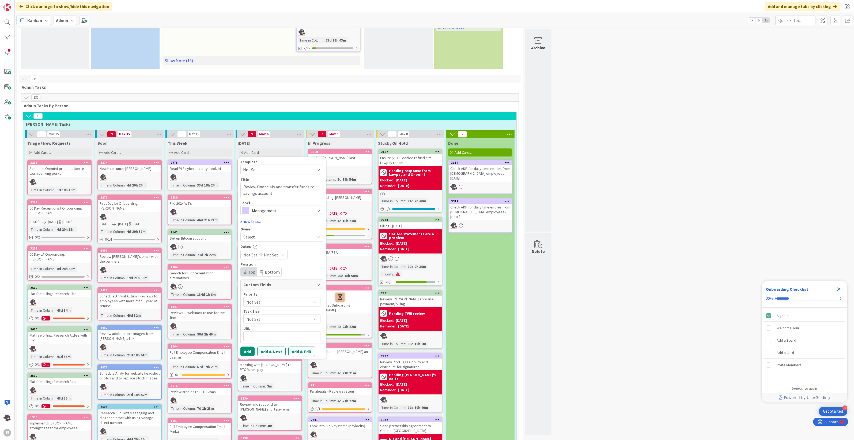
click at [280, 208] on span "Management" at bounding box center [281, 209] width 59 height 7
click at [272, 264] on span "Finance" at bounding box center [292, 267] width 65 height 8
click at [262, 238] on div "Select..." at bounding box center [278, 236] width 71 height 6
click at [265, 267] on span "[PERSON_NAME]" at bounding box center [274, 271] width 26 height 8
click at [247, 352] on button "Add" at bounding box center [247, 351] width 14 height 10
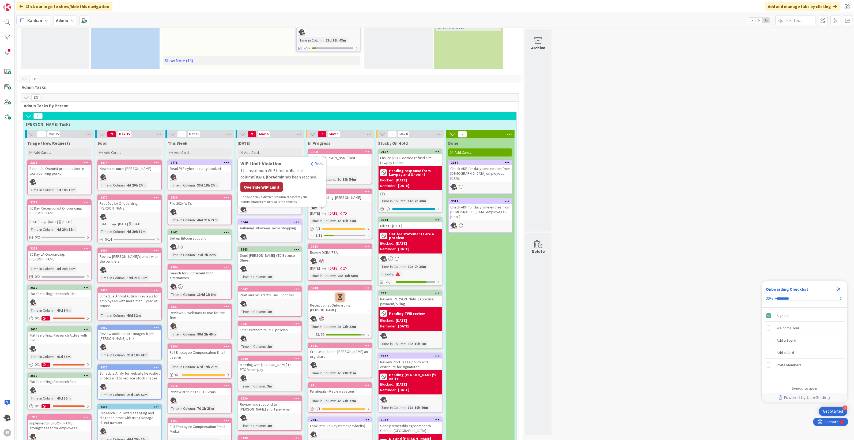
click at [266, 187] on div "Override WIP Limit" at bounding box center [261, 187] width 43 height 10
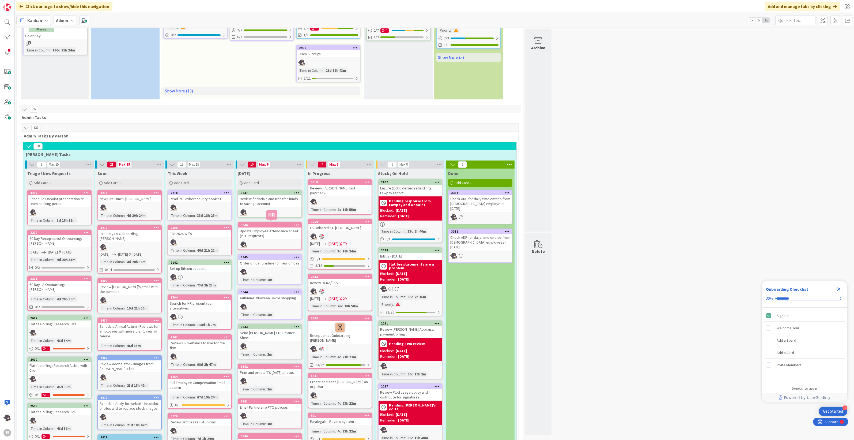
scroll to position [201, 0]
